Goal: Information Seeking & Learning: Learn about a topic

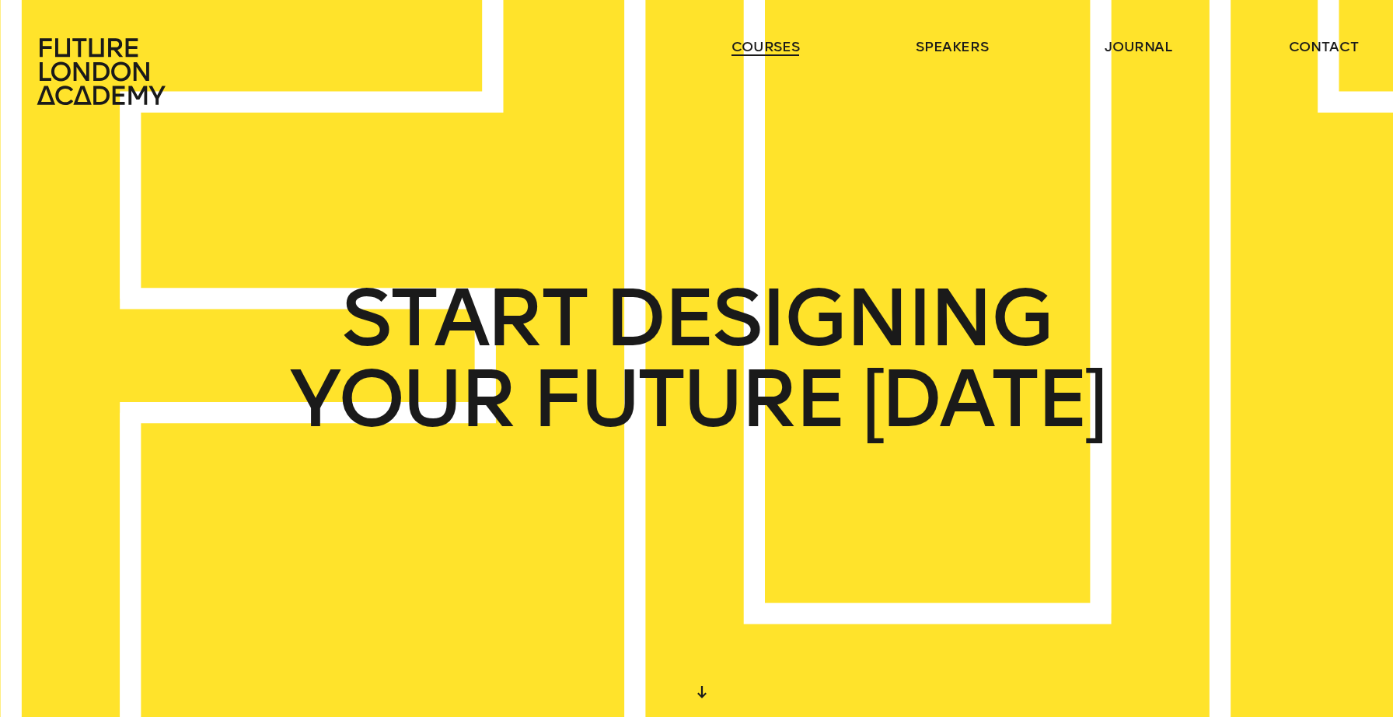
click at [755, 41] on link "courses" at bounding box center [765, 46] width 68 height 19
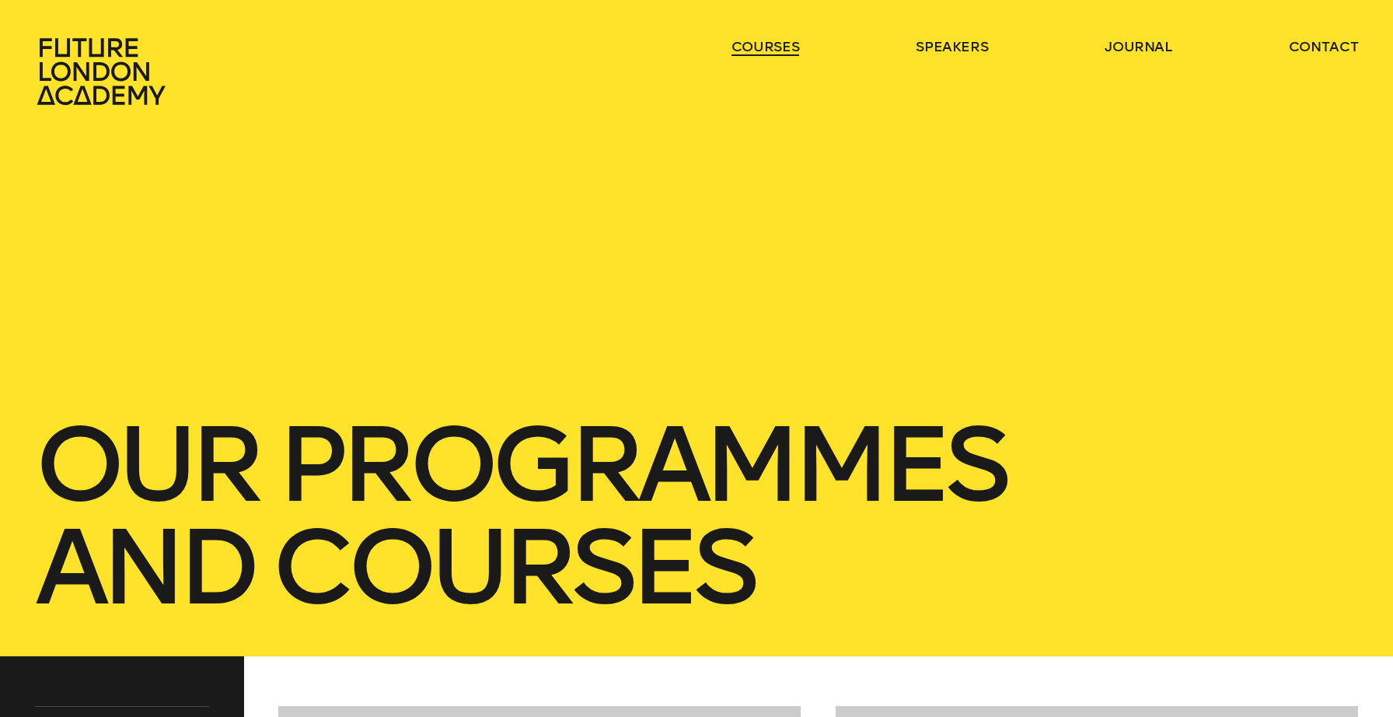
click at [755, 38] on link "courses" at bounding box center [765, 46] width 68 height 19
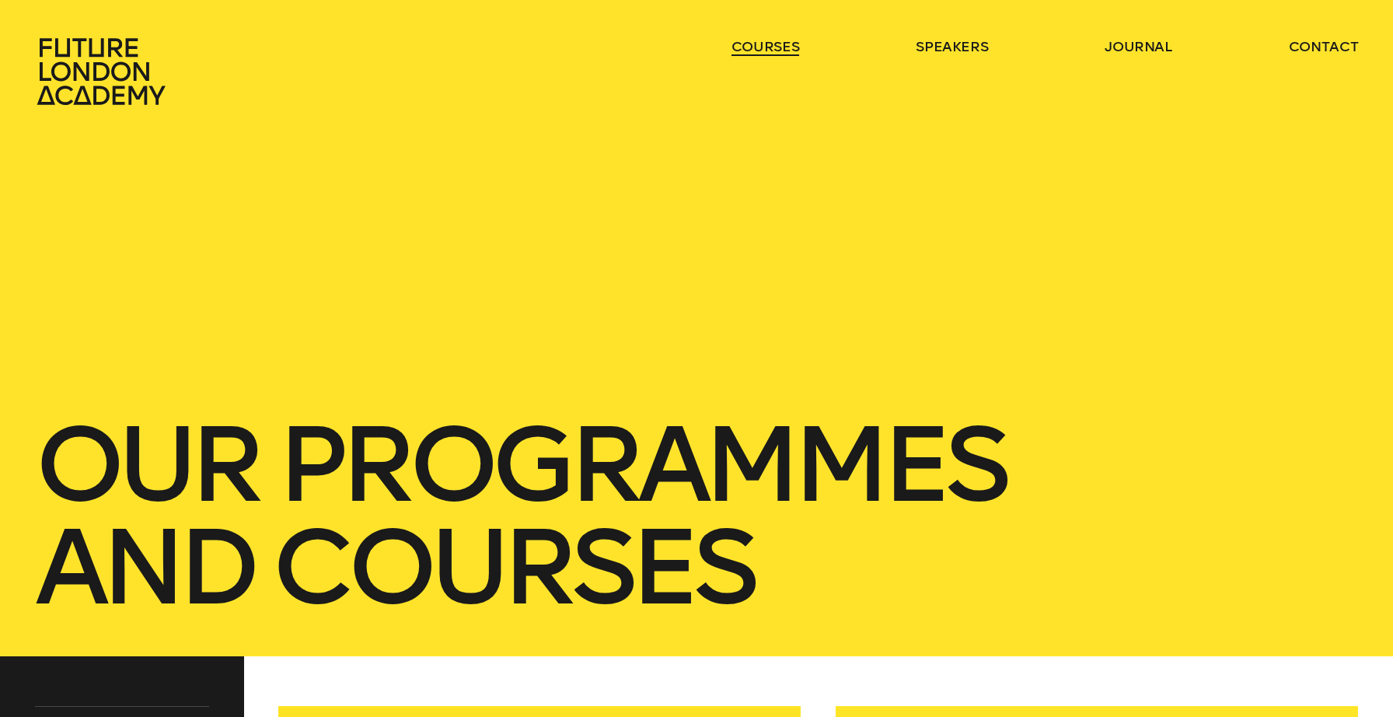
click at [755, 43] on link "courses" at bounding box center [765, 46] width 68 height 19
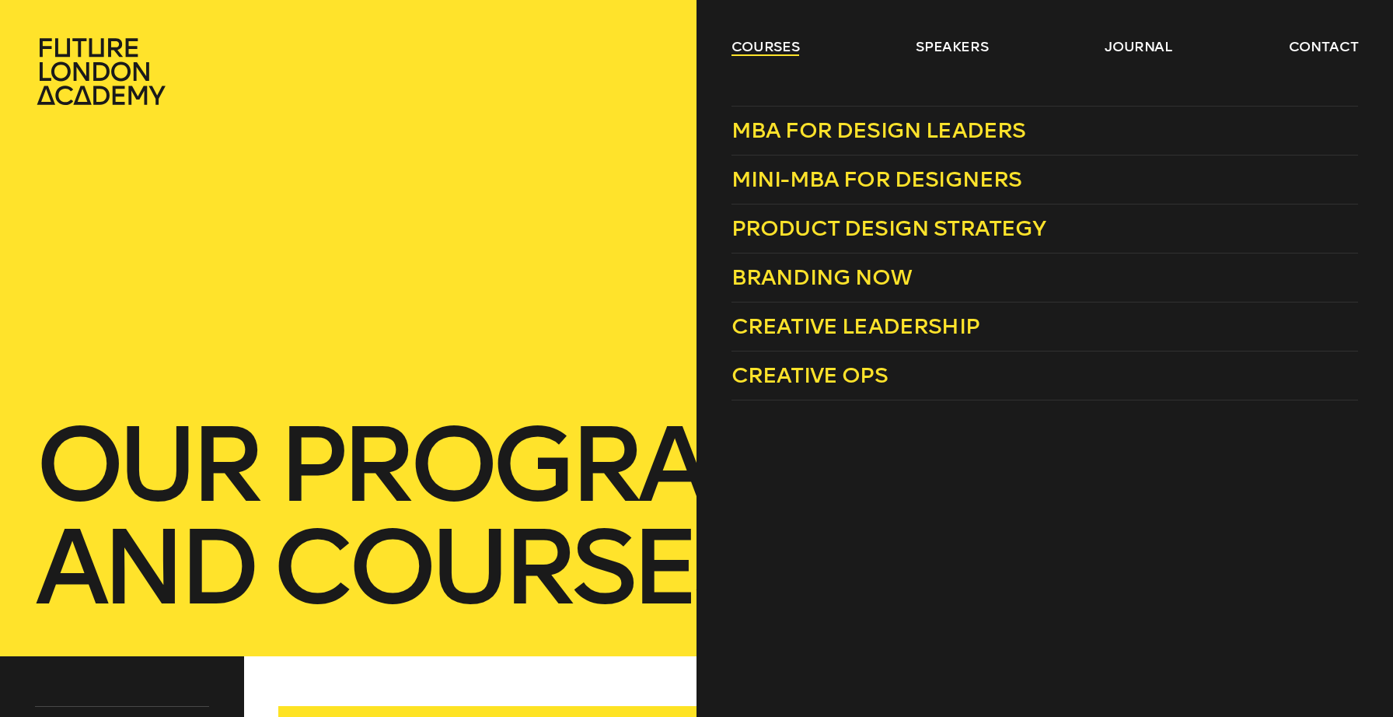
click at [771, 51] on link "courses" at bounding box center [765, 46] width 68 height 19
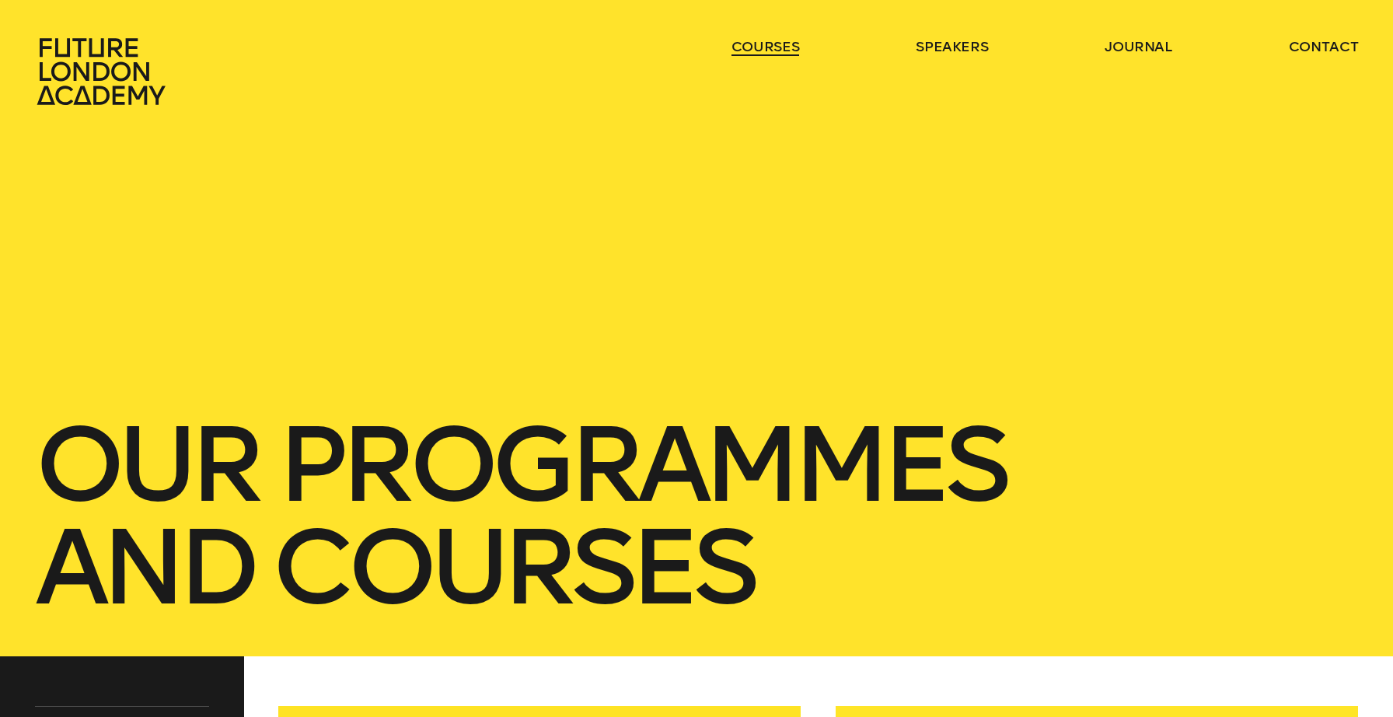
click at [755, 44] on link "courses" at bounding box center [765, 46] width 68 height 19
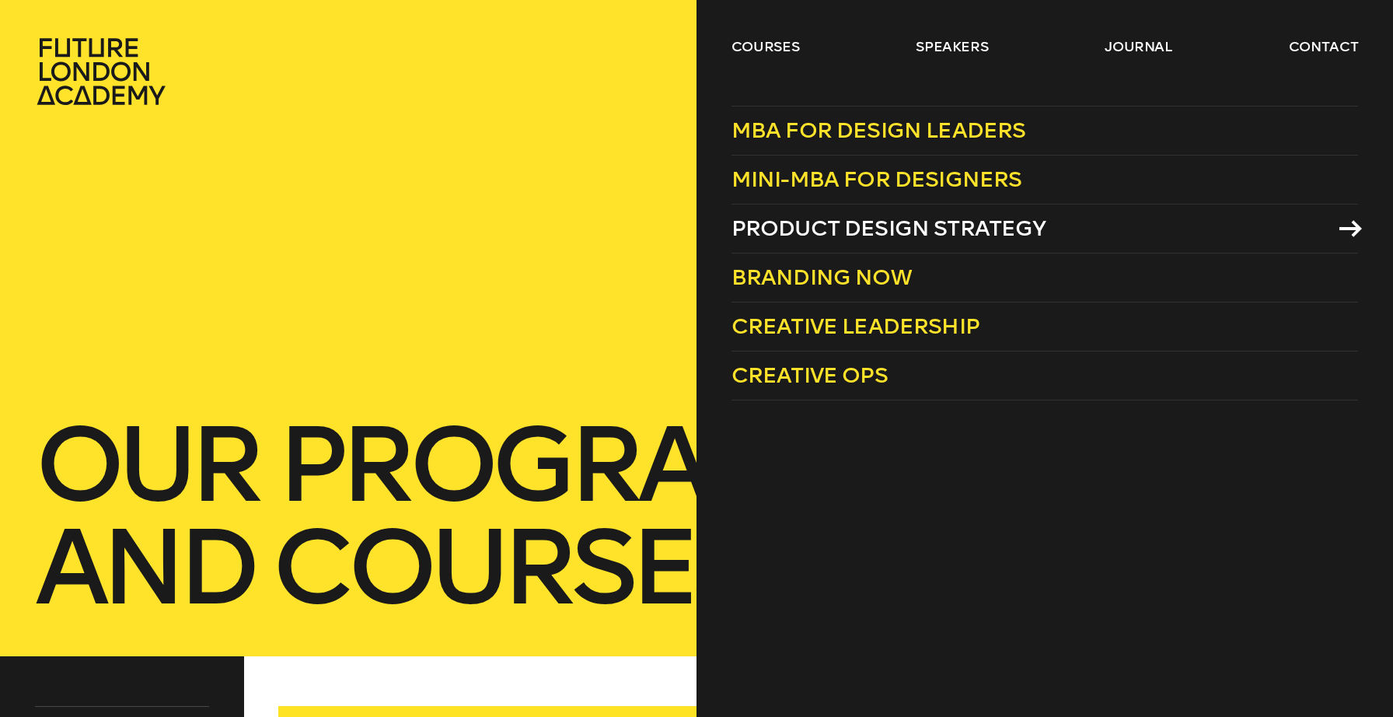
click at [814, 216] on span "Product Design Strategy" at bounding box center [888, 228] width 315 height 26
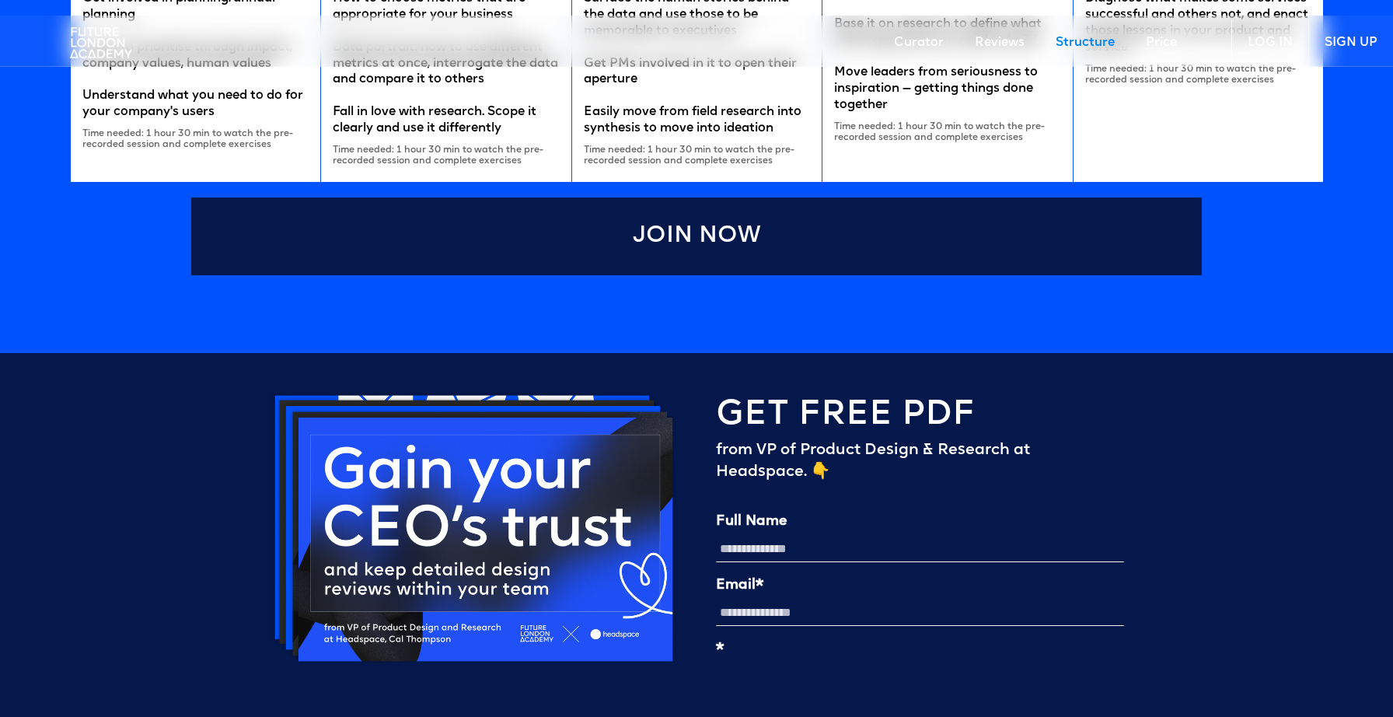
scroll to position [3737, 0]
